Goal: Transaction & Acquisition: Obtain resource

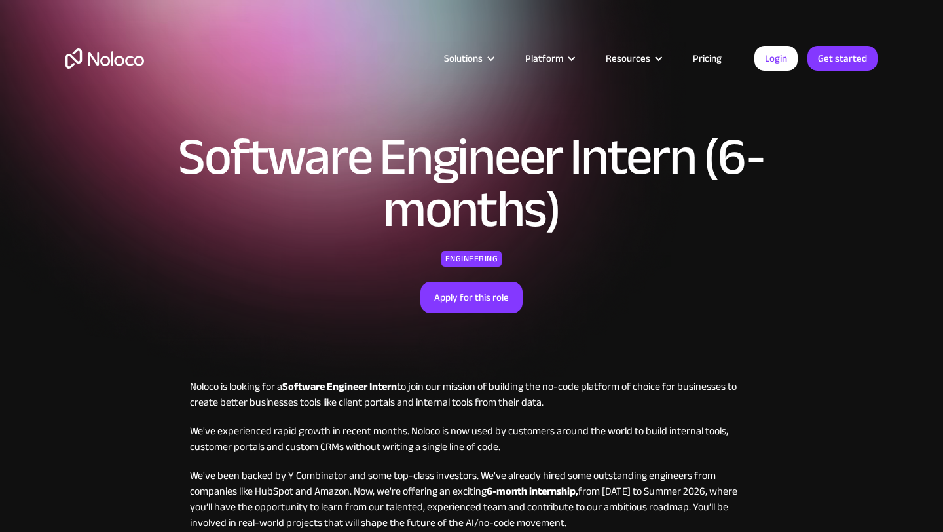
click at [500, 295] on link "Apply for this role" at bounding box center [471, 297] width 102 height 31
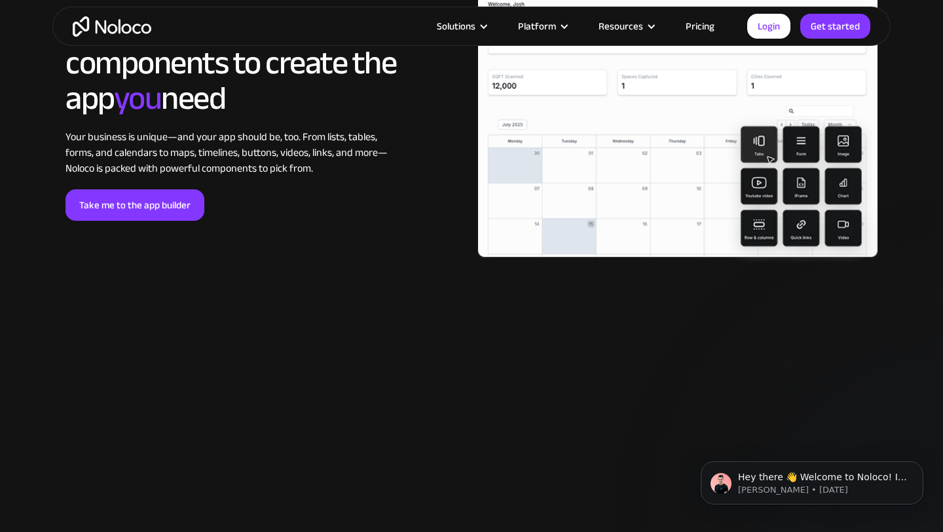
scroll to position [2797, 0]
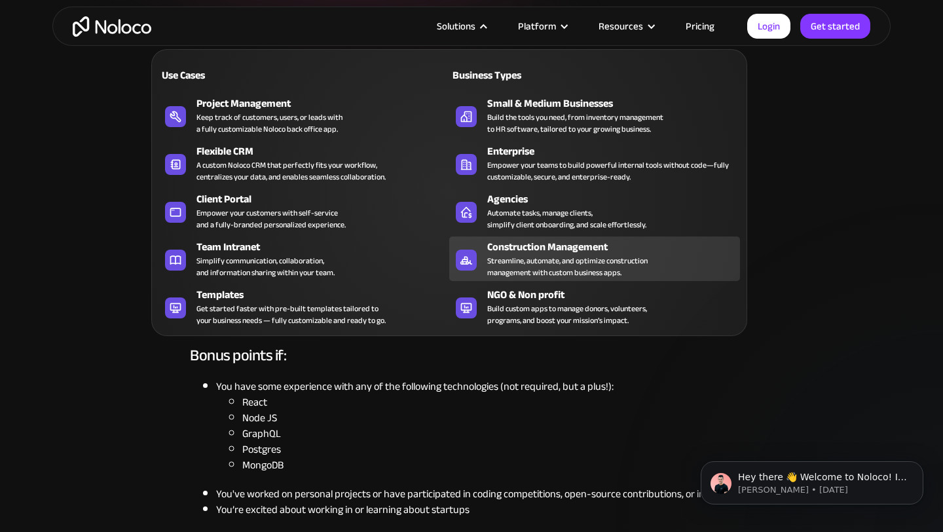
scroll to position [323, 0]
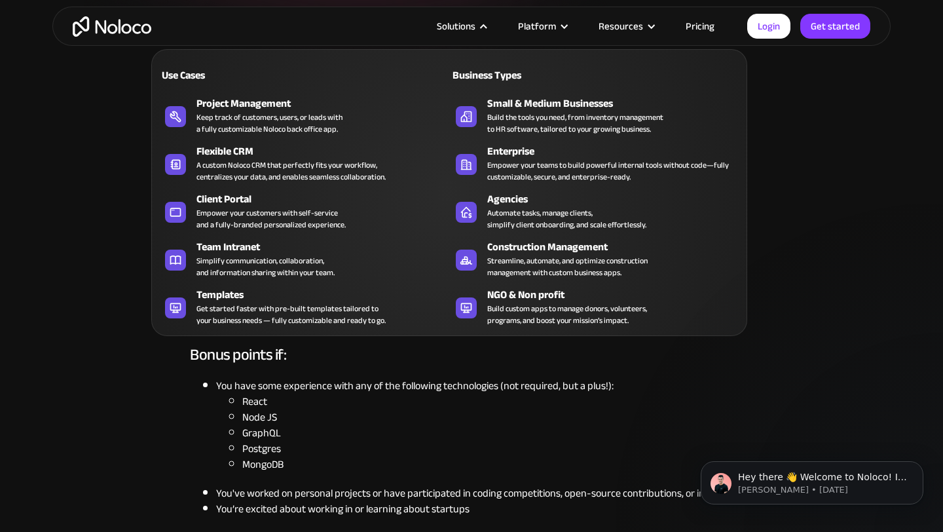
click at [429, 331] on div "Use Cases Business Types Project Management Keep track of customers, users, or …" at bounding box center [449, 192] width 596 height 287
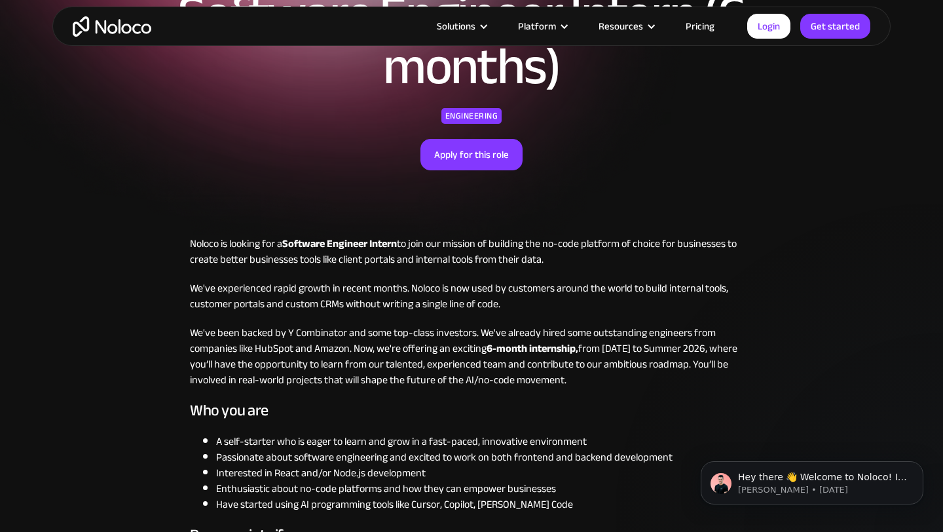
scroll to position [154, 0]
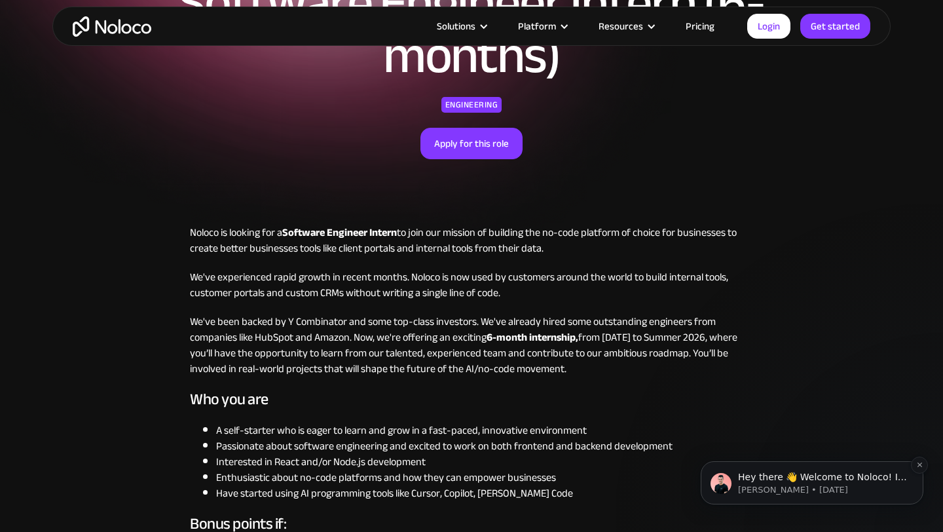
click at [769, 482] on p "Hey there 👋 Welcome to Noloco! If you have any questions, just reply to this me…" at bounding box center [822, 477] width 169 height 13
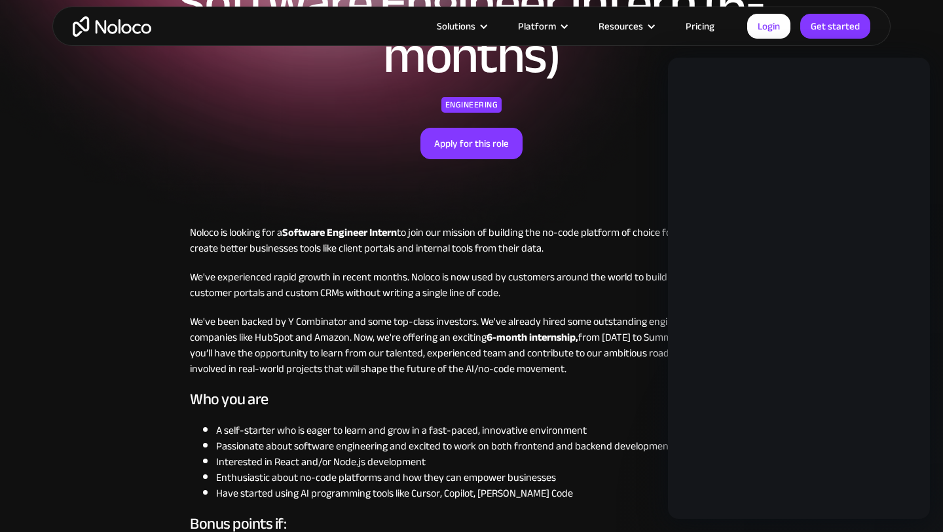
scroll to position [0, 0]
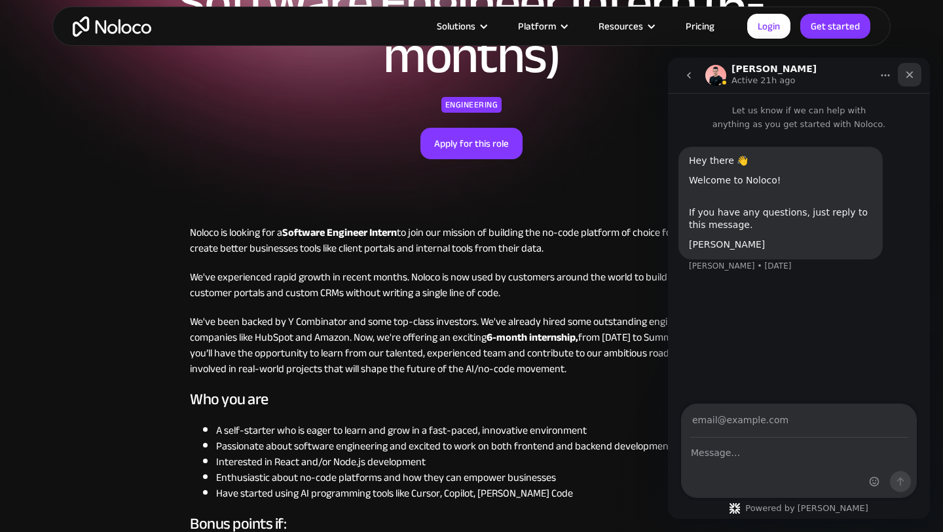
click at [917, 75] on div "Close" at bounding box center [910, 75] width 24 height 24
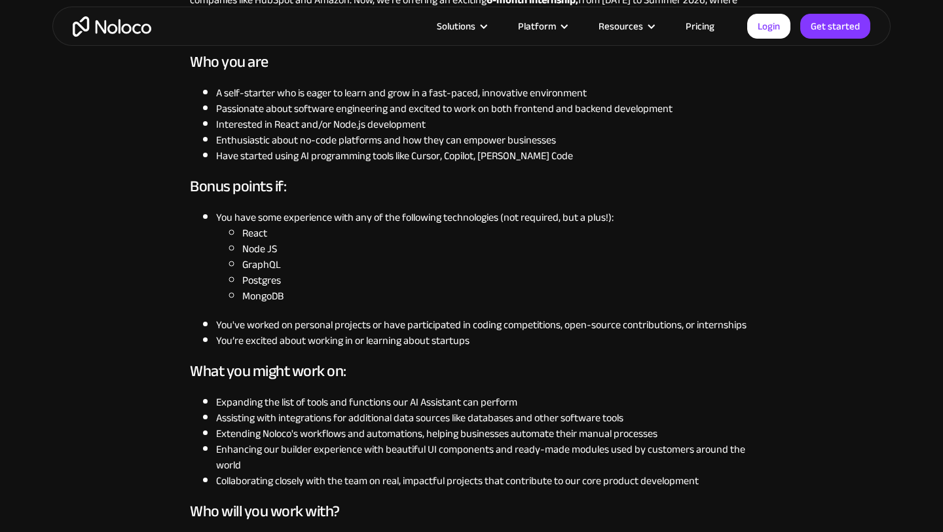
scroll to position [475, 0]
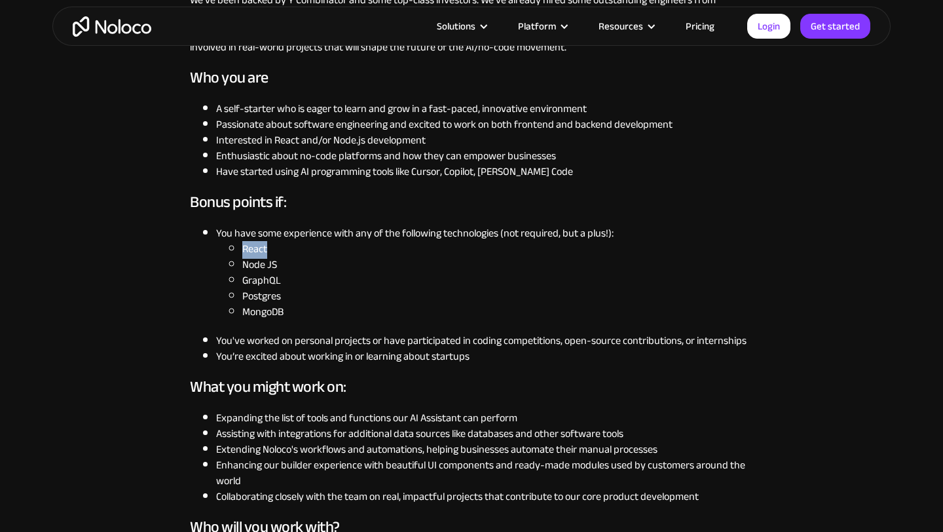
drag, startPoint x: 234, startPoint y: 245, endPoint x: 275, endPoint y: 246, distance: 40.6
click at [276, 246] on li "React" at bounding box center [497, 249] width 511 height 16
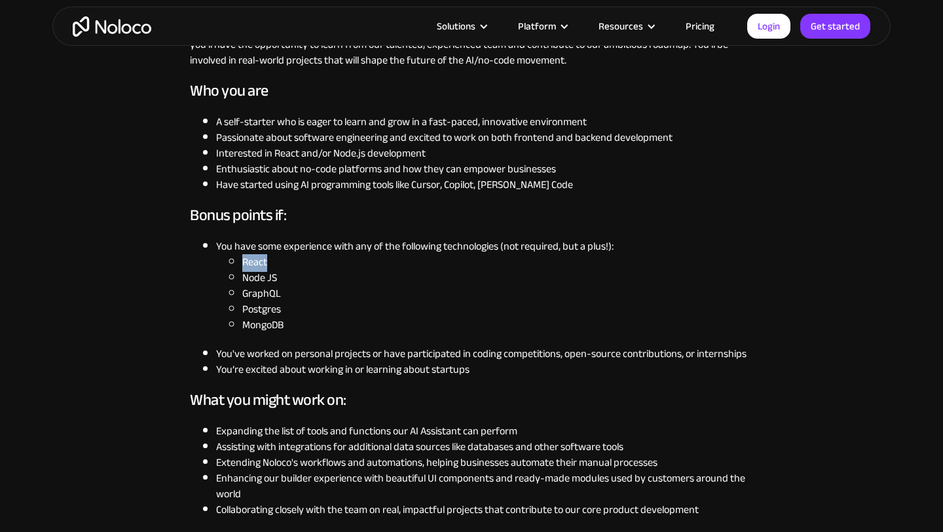
scroll to position [450, 0]
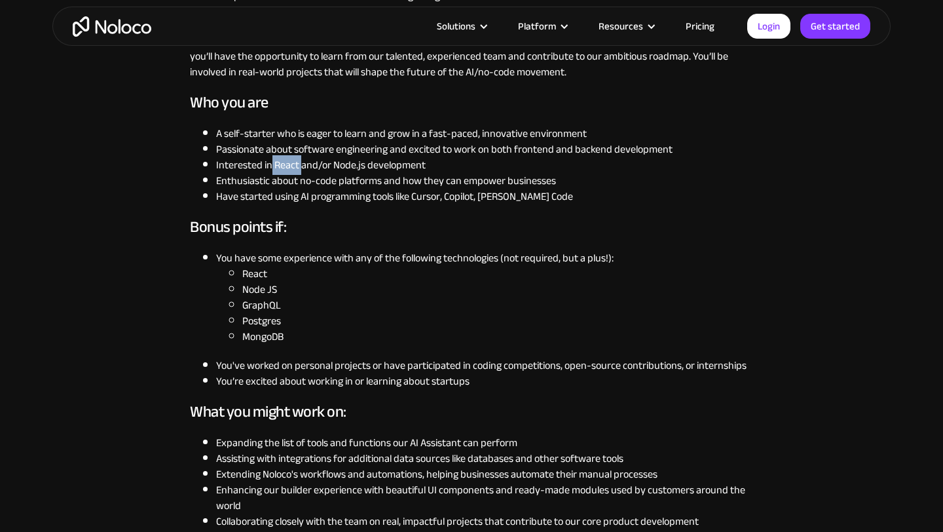
drag, startPoint x: 270, startPoint y: 166, endPoint x: 300, endPoint y: 166, distance: 29.5
click at [300, 166] on li "Interested in React and/or Node.js development" at bounding box center [484, 165] width 537 height 16
drag, startPoint x: 267, startPoint y: 162, endPoint x: 358, endPoint y: 163, distance: 91.0
click at [358, 163] on li "Interested in React and/or Node.js development" at bounding box center [484, 165] width 537 height 16
drag, startPoint x: 358, startPoint y: 163, endPoint x: 501, endPoint y: 4, distance: 214.2
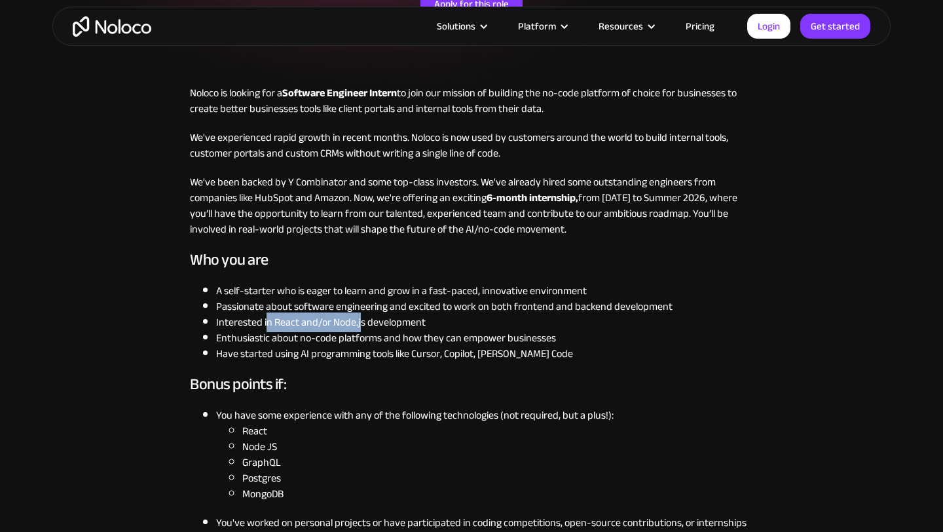
scroll to position [298, 0]
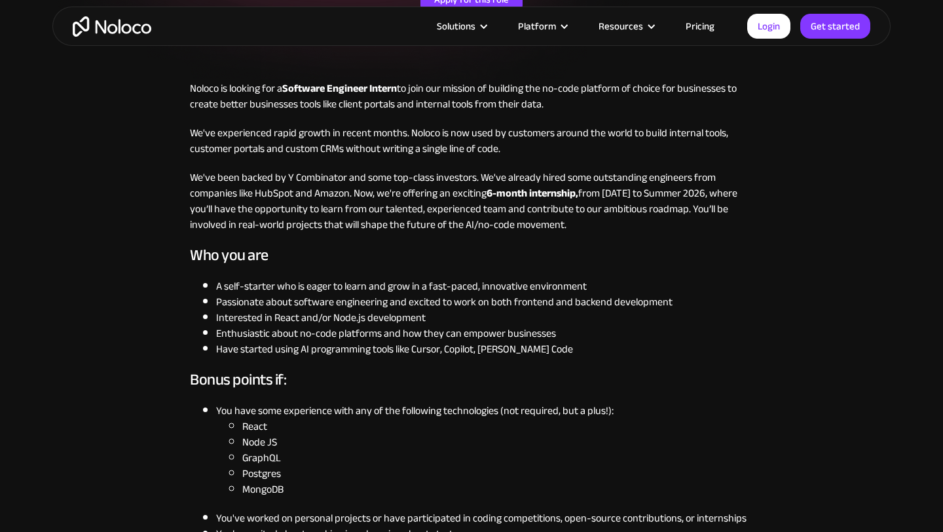
drag, startPoint x: 720, startPoint y: 350, endPoint x: 720, endPoint y: 331, distance: 19.0
click at [720, 340] on ul "A self-starter who is eager to learn and grow in a fast-paced, innovative envir…" at bounding box center [471, 317] width 563 height 79
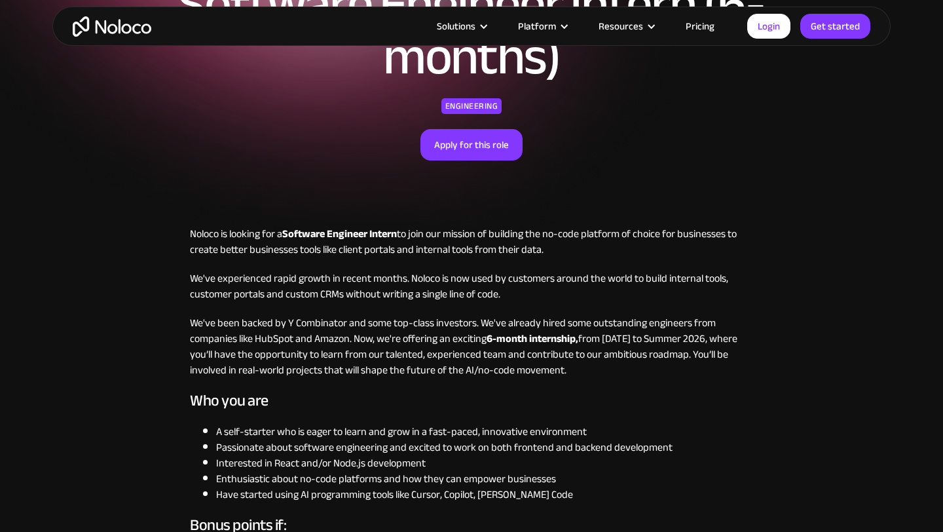
scroll to position [0, 0]
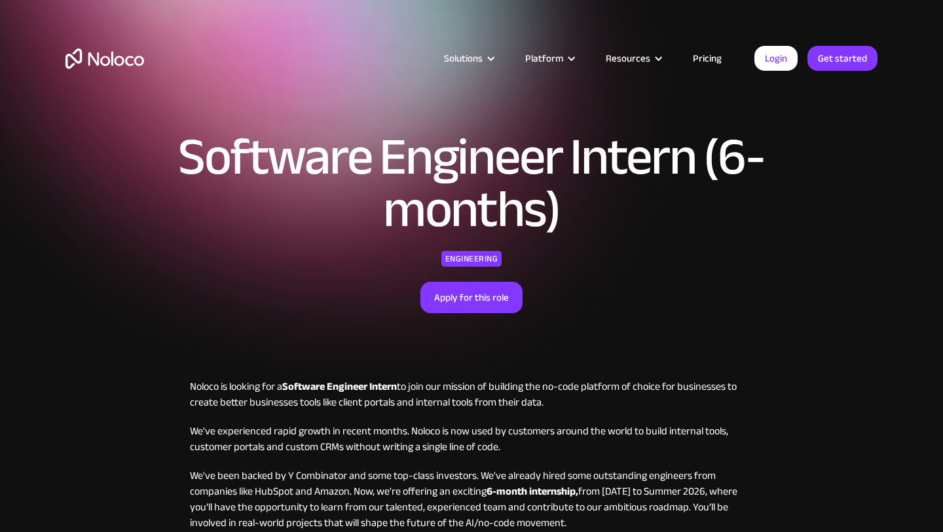
click at [707, 65] on link "Pricing" at bounding box center [707, 58] width 62 height 17
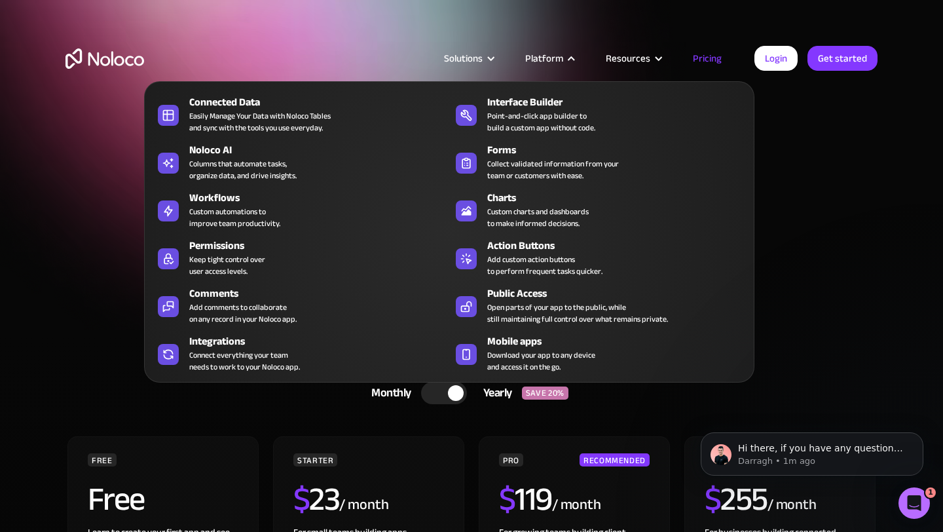
click at [553, 58] on div "Platform" at bounding box center [544, 58] width 38 height 17
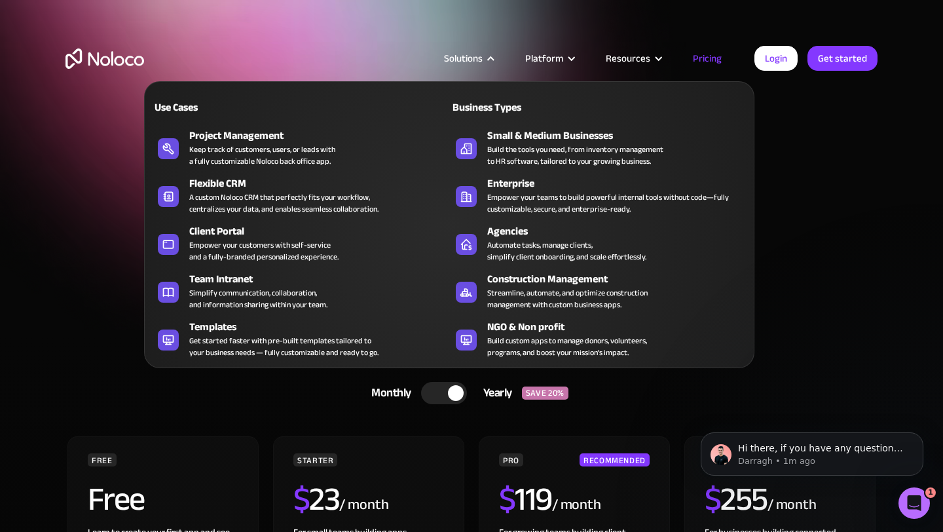
click at [475, 58] on div "Solutions" at bounding box center [463, 58] width 39 height 17
